Goal: Information Seeking & Learning: Understand process/instructions

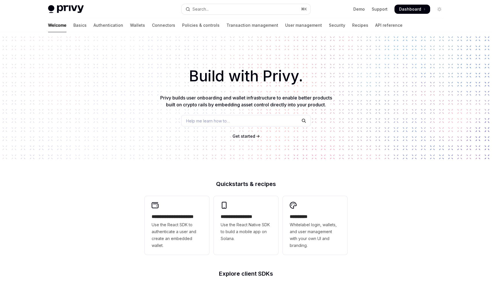
click at [102, 137] on div "Get started" at bounding box center [245, 136] width 473 height 6
click at [130, 25] on link "Wallets" at bounding box center [137, 25] width 15 height 14
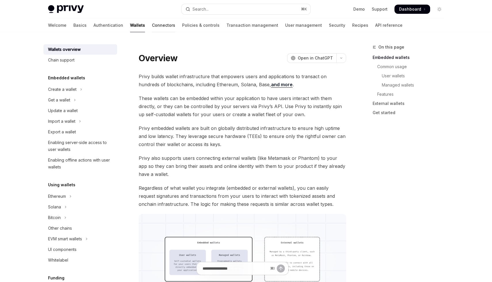
click at [152, 26] on link "Connectors" at bounding box center [163, 25] width 23 height 14
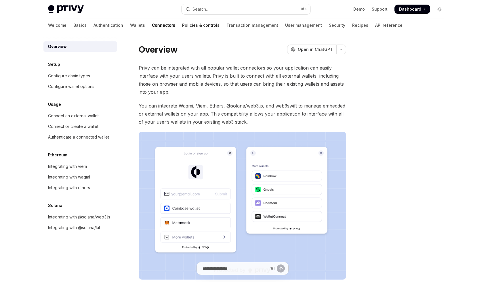
click at [182, 27] on link "Policies & controls" at bounding box center [200, 25] width 37 height 14
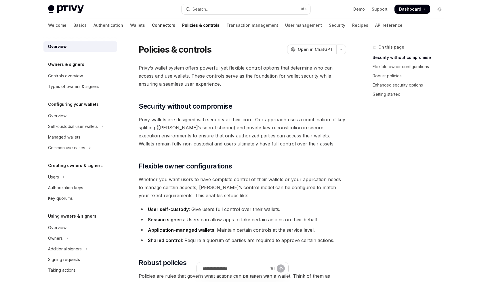
click at [152, 26] on link "Connectors" at bounding box center [163, 25] width 23 height 14
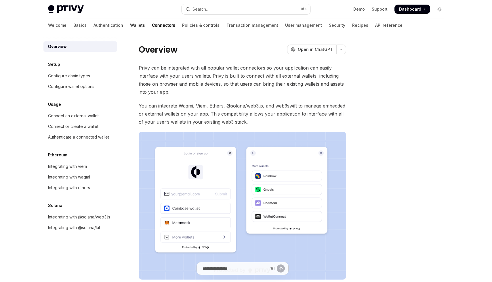
click at [130, 26] on link "Wallets" at bounding box center [137, 25] width 15 height 14
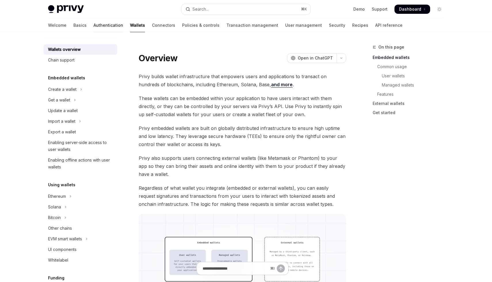
click at [93, 26] on link "Authentication" at bounding box center [108, 25] width 30 height 14
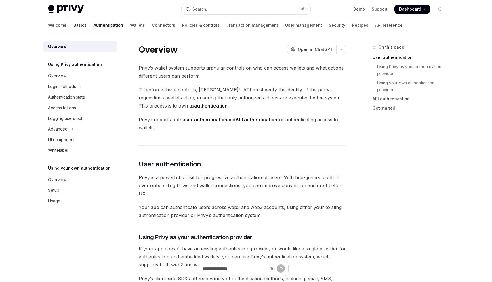
click at [73, 28] on link "Basics" at bounding box center [79, 25] width 13 height 14
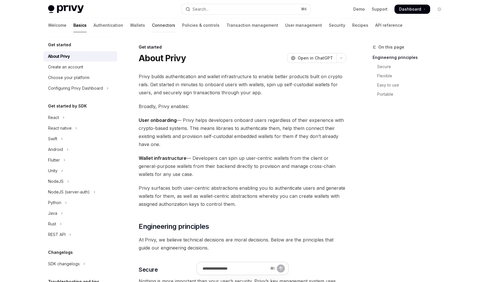
click at [152, 28] on link "Connectors" at bounding box center [163, 25] width 23 height 14
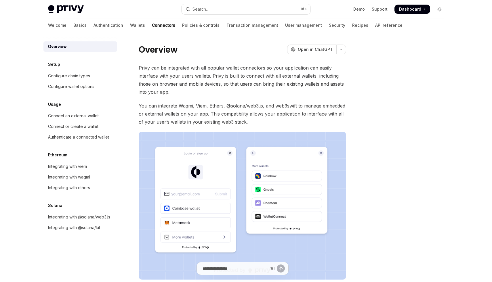
scroll to position [43, 0]
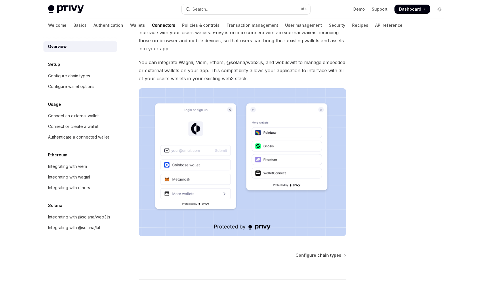
click at [188, 151] on img at bounding box center [242, 162] width 207 height 148
click at [402, 146] on div at bounding box center [404, 163] width 87 height 238
click at [420, 145] on div at bounding box center [404, 163] width 87 height 238
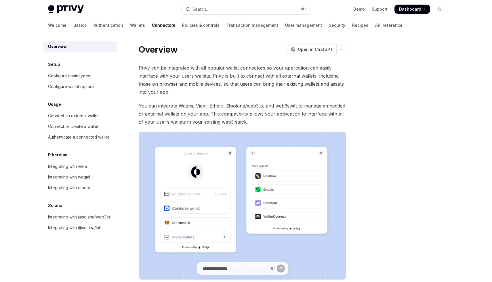
scroll to position [51, 0]
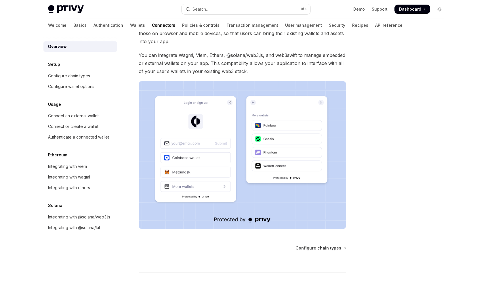
click at [425, 69] on div at bounding box center [404, 163] width 87 height 238
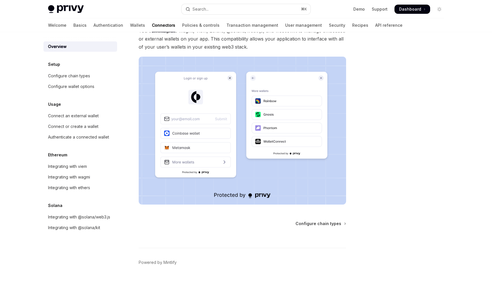
scroll to position [91, 0]
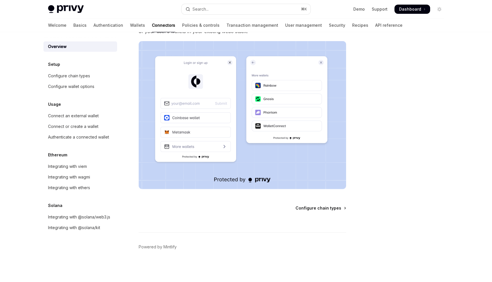
click at [340, 208] on span "Configure chain types" at bounding box center [318, 208] width 46 height 6
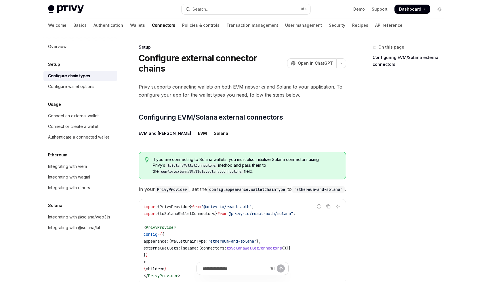
type textarea "*"
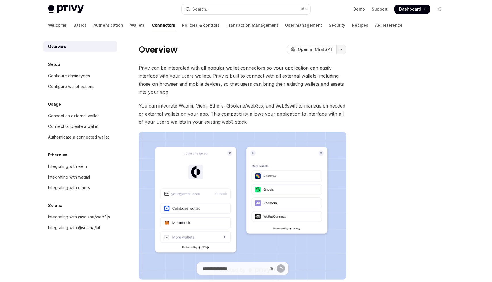
click at [340, 50] on icon "button" at bounding box center [340, 49] width 7 height 2
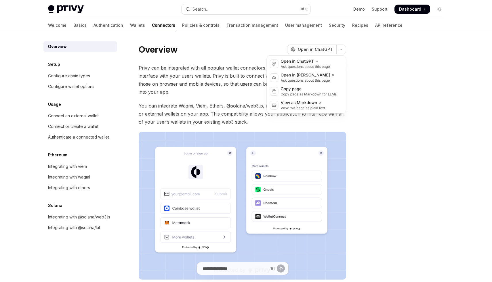
click at [367, 49] on div at bounding box center [404, 163] width 87 height 238
